Goal: Task Accomplishment & Management: Use online tool/utility

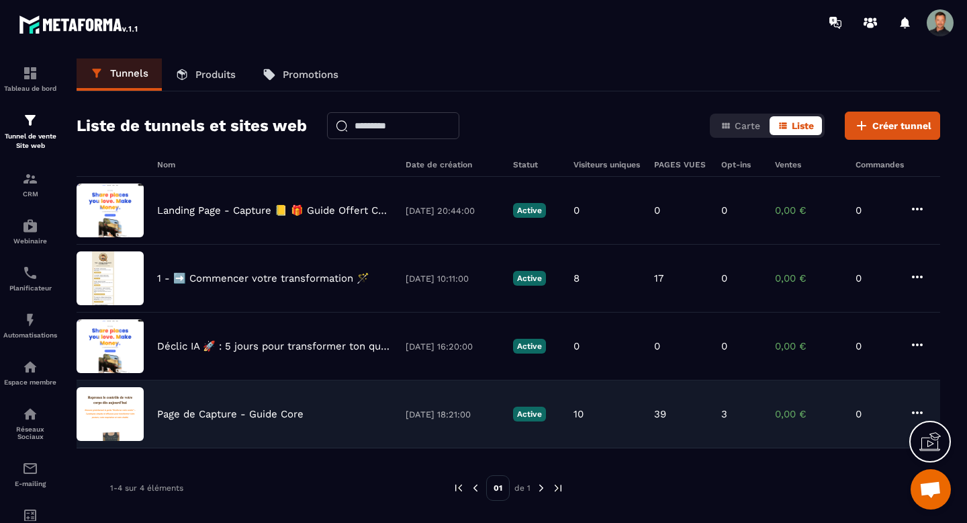
click at [274, 419] on p "Page de Capture - Guide Core" at bounding box center [230, 414] width 146 height 12
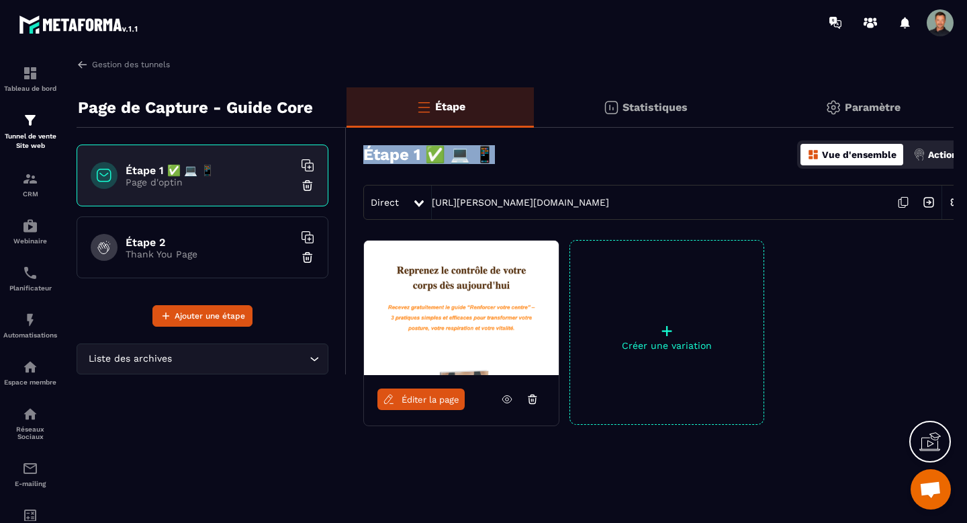
drag, startPoint x: 365, startPoint y: 157, endPoint x: 484, endPoint y: 155, distance: 118.9
click at [484, 155] on div "Étape 1 ✅ 💻 📱 Vue d'ensemble Actions" at bounding box center [666, 154] width 606 height 47
copy h3 "Étape 1 ✅ 💻 📱"
click at [84, 63] on img at bounding box center [83, 64] width 12 height 12
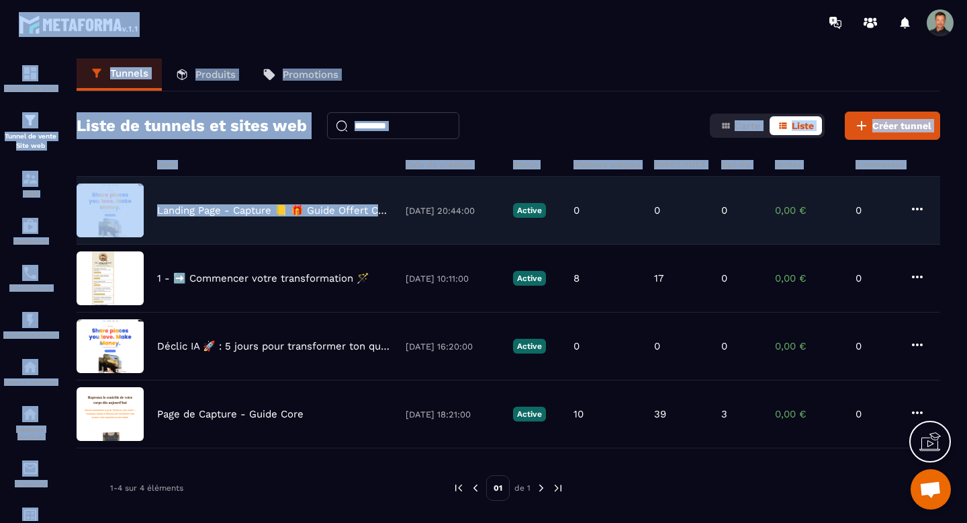
click at [259, 217] on div "Landing Page - Capture 📒 🎁 Guide Offert Core [DATE] 20:44:00 Active 0 0 0 0,00 …" at bounding box center [509, 211] width 864 height 68
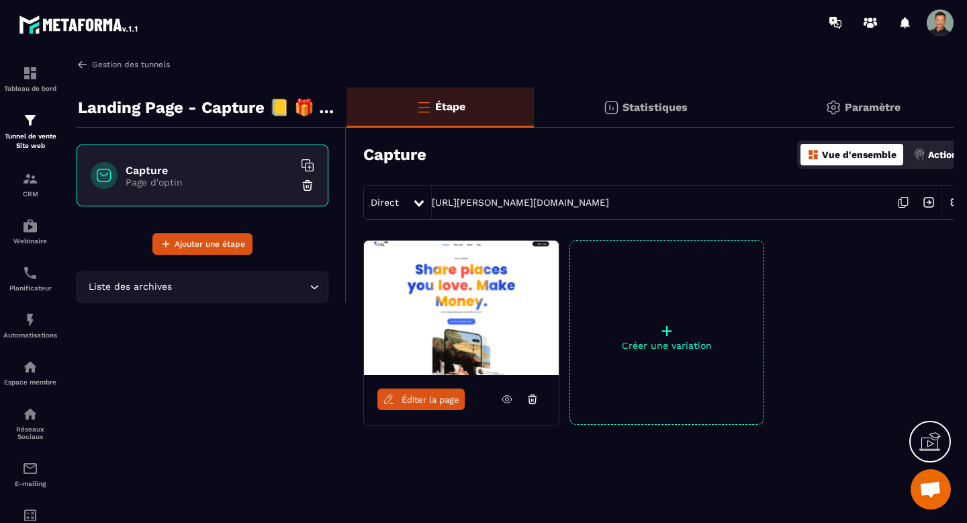
click at [79, 64] on img at bounding box center [83, 64] width 12 height 12
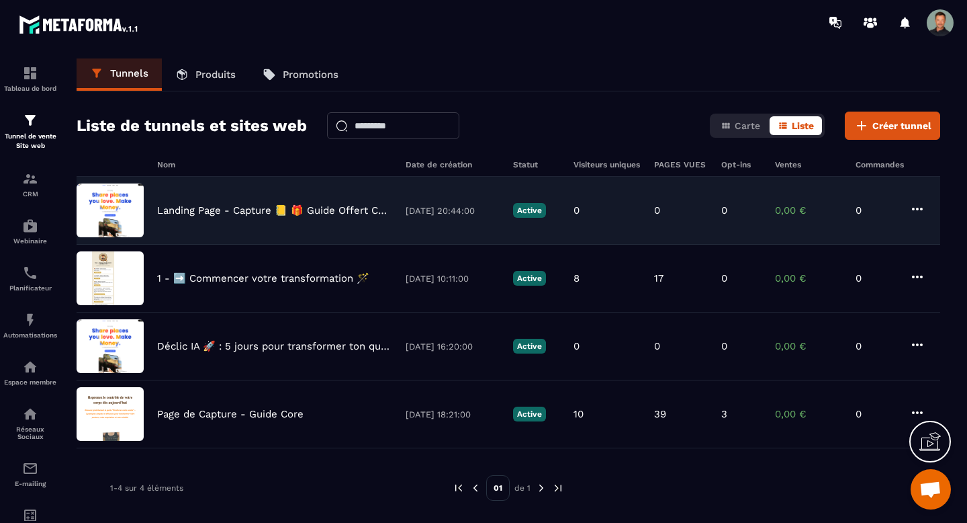
click at [261, 216] on p "Landing Page - Capture 📒 🎁 Guide Offert Core" at bounding box center [274, 210] width 235 height 12
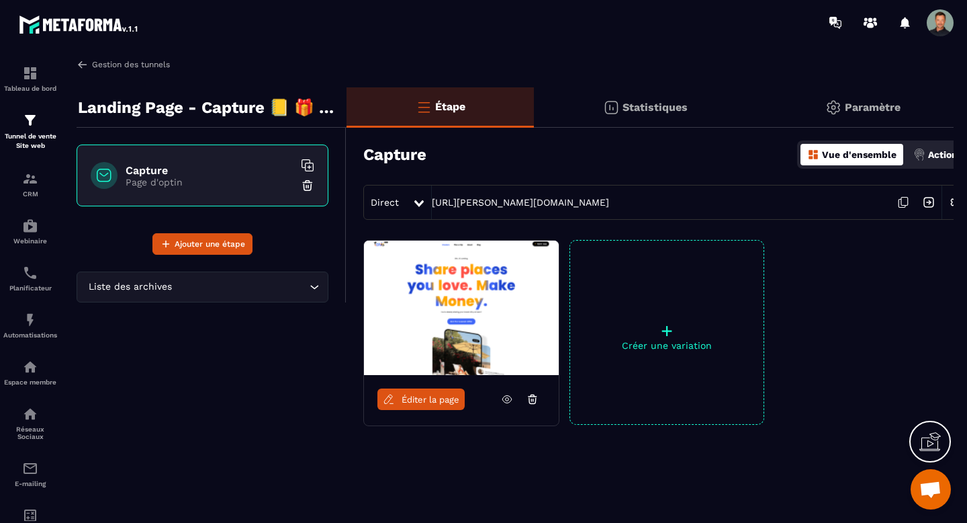
click at [79, 64] on img at bounding box center [83, 64] width 12 height 12
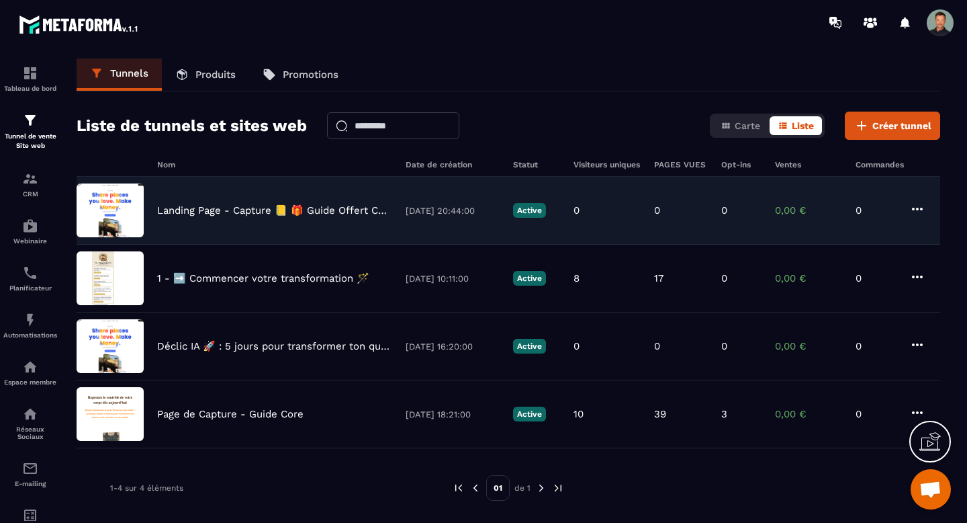
click at [321, 217] on div "Landing Page - Capture 📒 🎁 Guide Offert Core [DATE] 20:44:00 Active 0 0 0 0,00 …" at bounding box center [509, 211] width 864 height 68
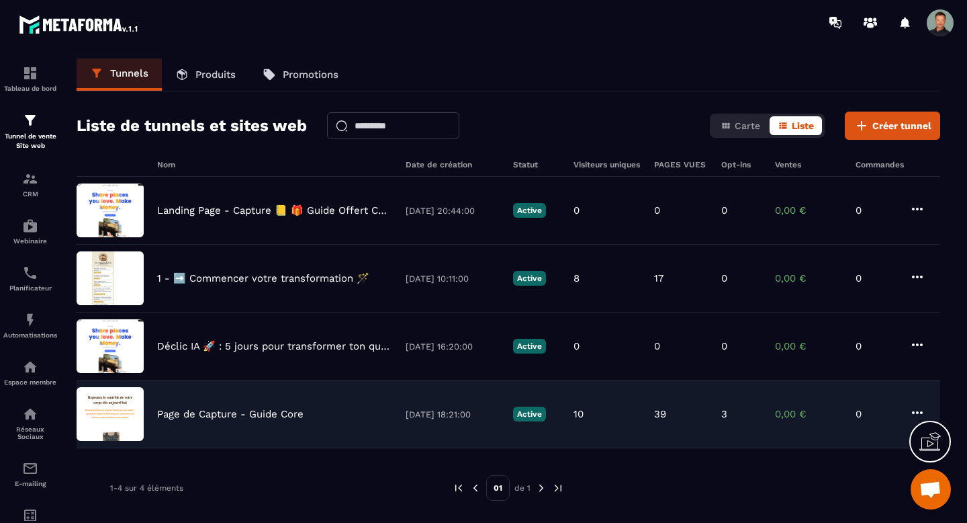
click at [292, 415] on p "Page de Capture - Guide Core" at bounding box center [230, 414] width 146 height 12
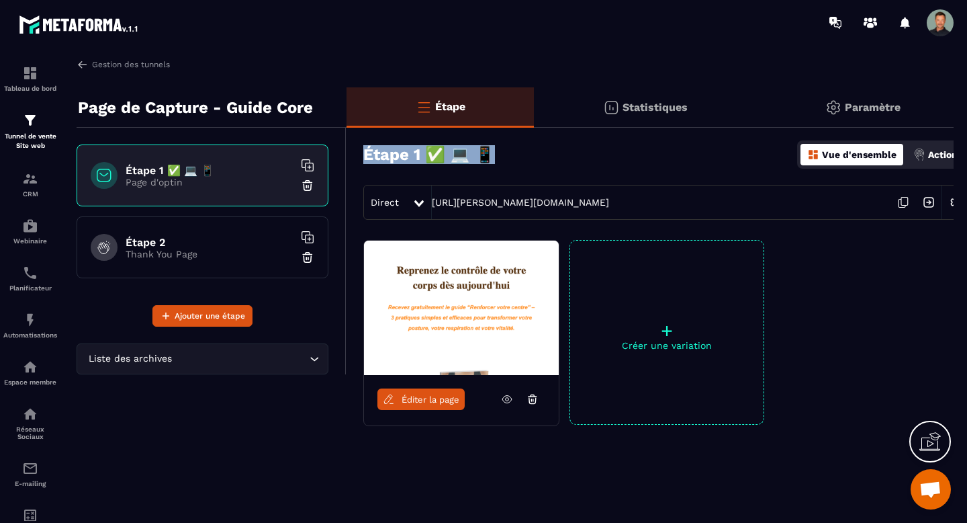
drag, startPoint x: 365, startPoint y: 155, endPoint x: 486, endPoint y: 150, distance: 121.7
click at [486, 150] on div "Étape 1 ✅ 💻 📱 Vue d'ensemble Actions" at bounding box center [666, 154] width 606 height 47
copy h3 "Étape 1 ✅ 💻 📱"
click at [84, 65] on img at bounding box center [83, 64] width 12 height 12
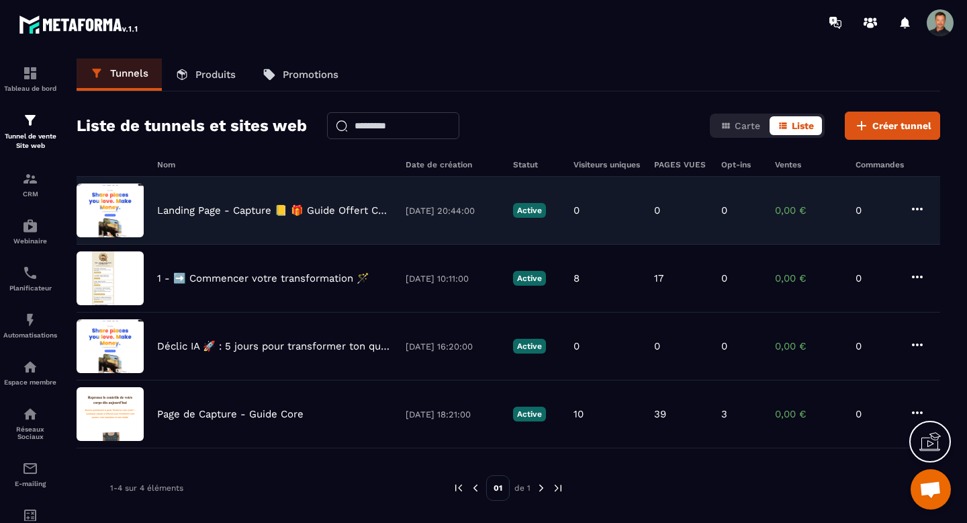
click at [261, 214] on p "Landing Page - Capture 📒 🎁 Guide Offert Core" at bounding box center [274, 210] width 235 height 12
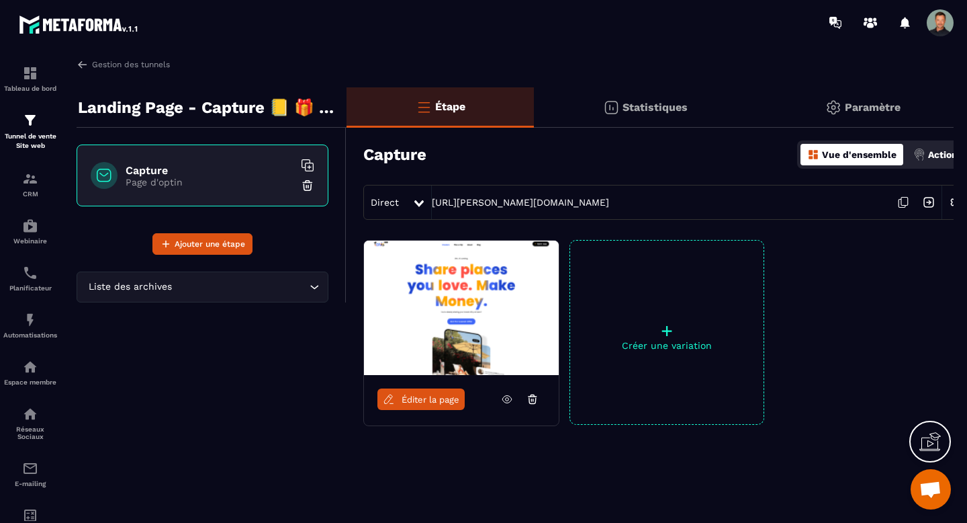
click at [411, 156] on h3 "Capture" at bounding box center [394, 154] width 63 height 19
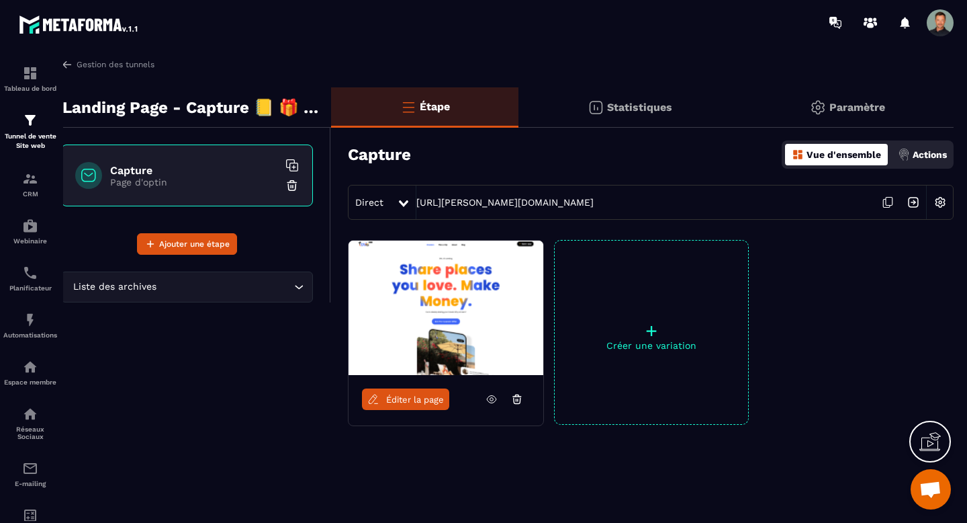
click at [943, 202] on img at bounding box center [941, 202] width 26 height 26
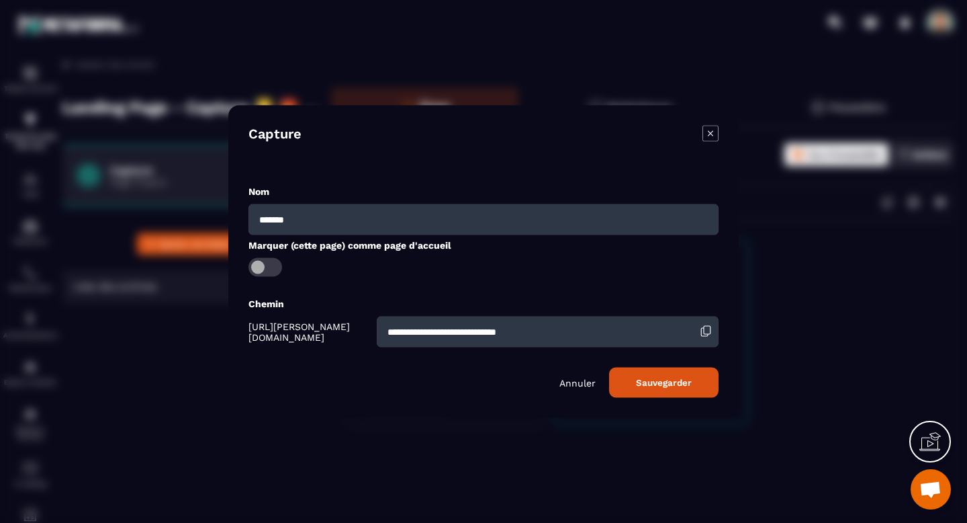
click at [301, 221] on input "*******" at bounding box center [484, 219] width 470 height 31
click at [301, 220] on input "*******" at bounding box center [484, 219] width 470 height 31
paste input "********"
type input "**********"
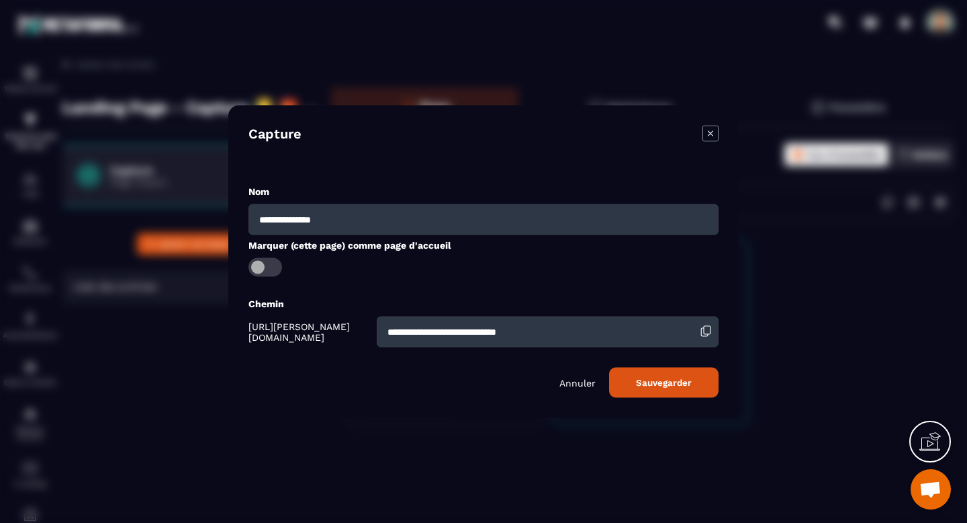
click at [677, 390] on button "Sauvegarder" at bounding box center [664, 382] width 110 height 30
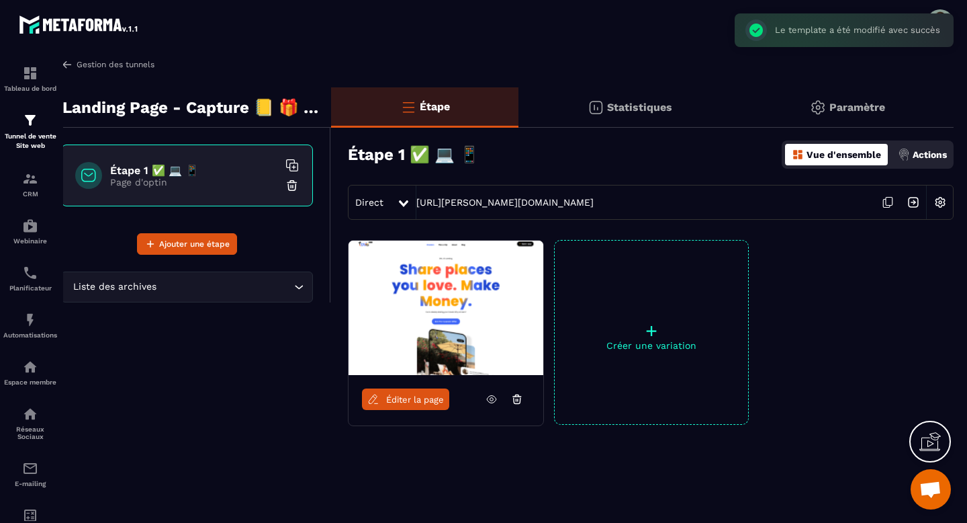
click at [71, 61] on img at bounding box center [67, 64] width 12 height 12
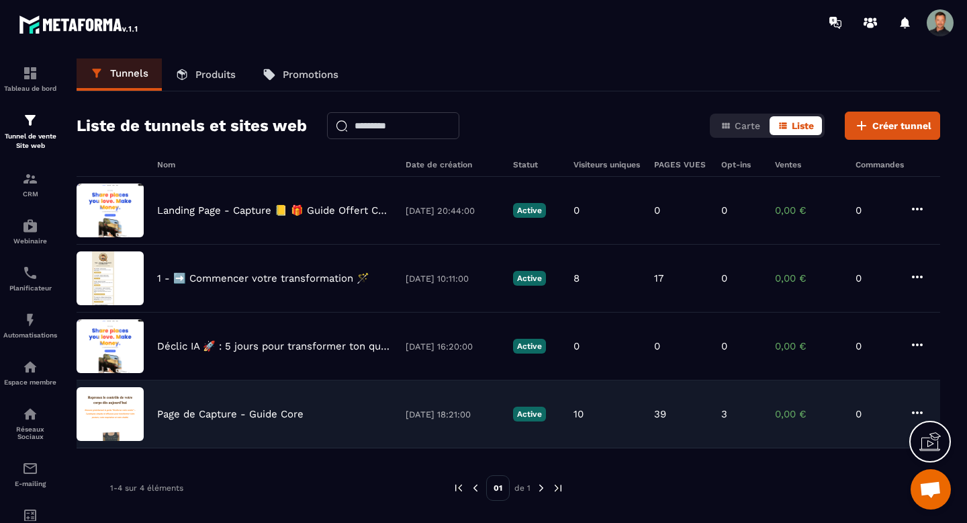
click at [247, 421] on div "Page de Capture - Guide Core [DATE] 18:21:00 Active 10 39 3 0,00 € 0" at bounding box center [509, 414] width 864 height 68
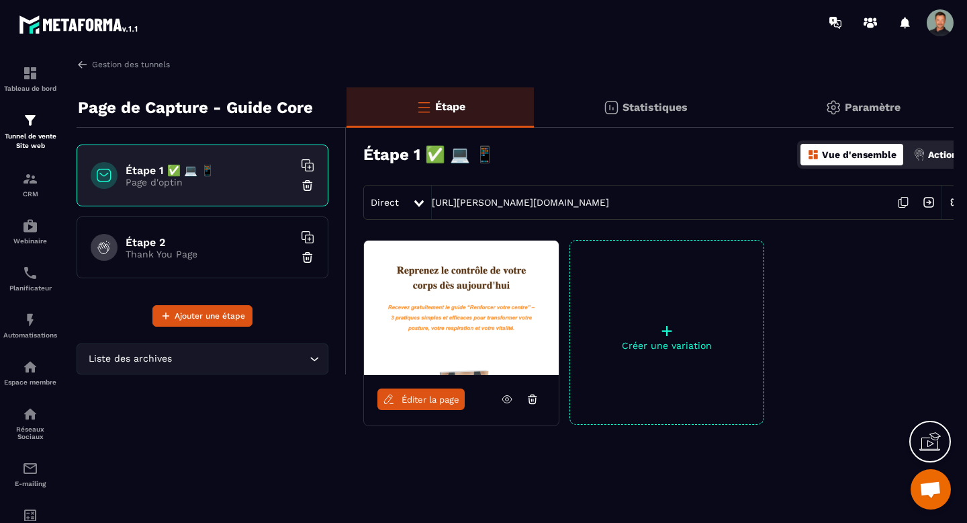
click at [171, 253] on p "Thank You Page" at bounding box center [210, 254] width 168 height 11
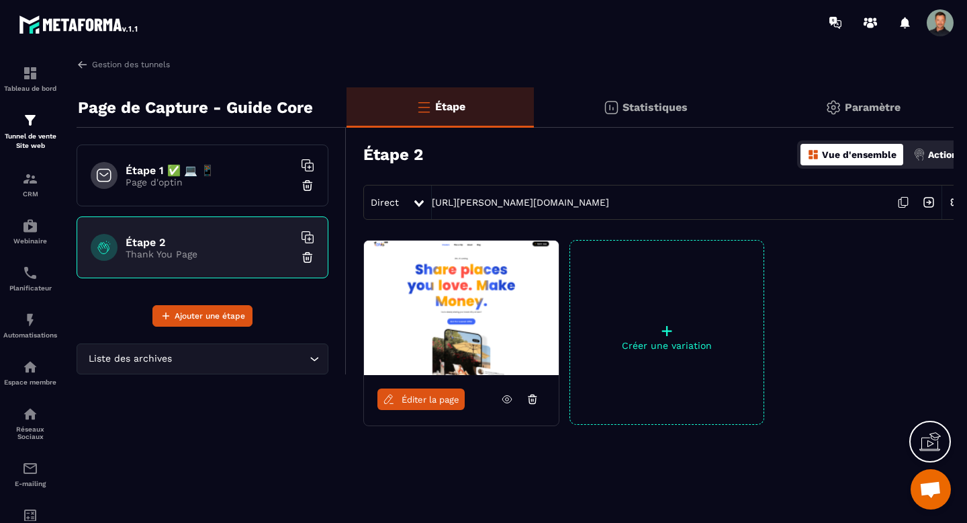
click at [438, 400] on span "Éditer la page" at bounding box center [431, 399] width 58 height 10
